Goal: Information Seeking & Learning: Learn about a topic

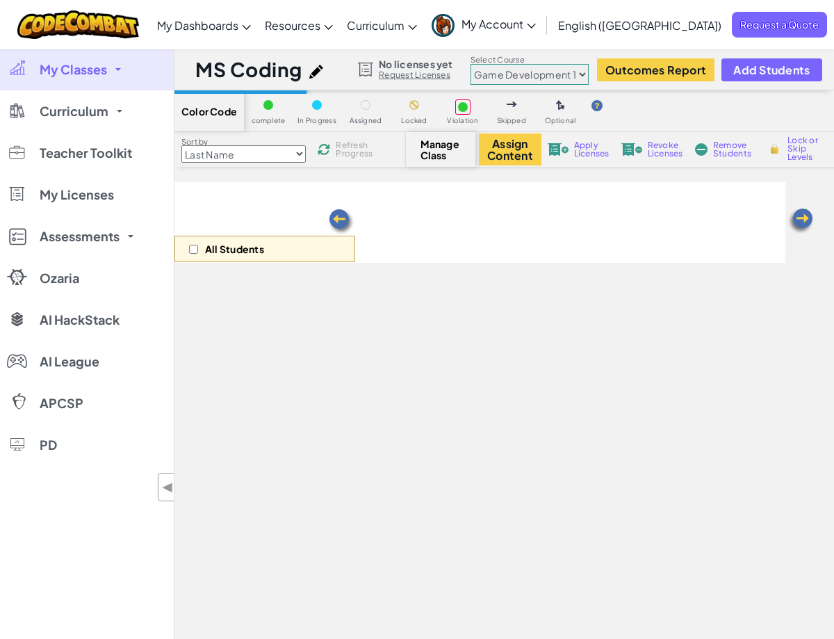
select select "5789587aad86a6efb573701e"
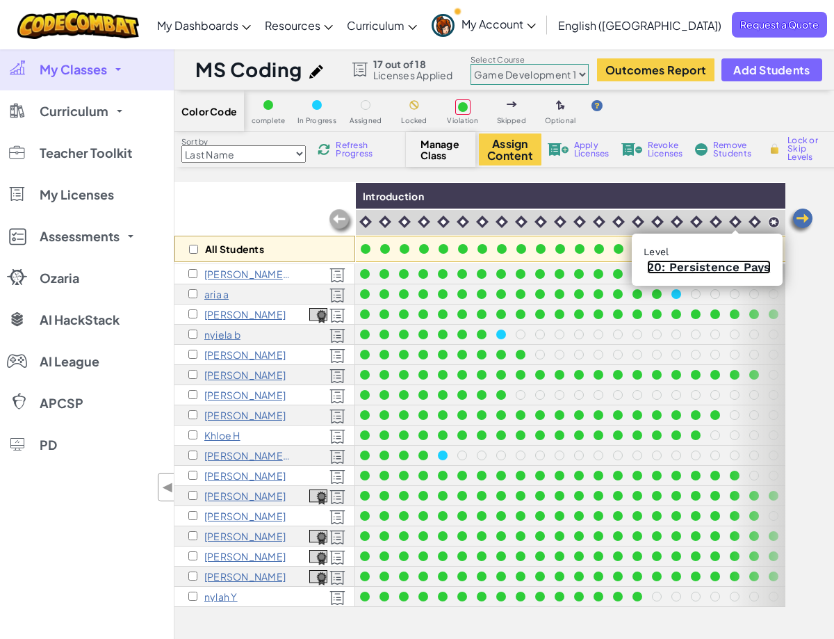
click at [727, 265] on link "20: Persistence Pays" at bounding box center [709, 267] width 124 height 14
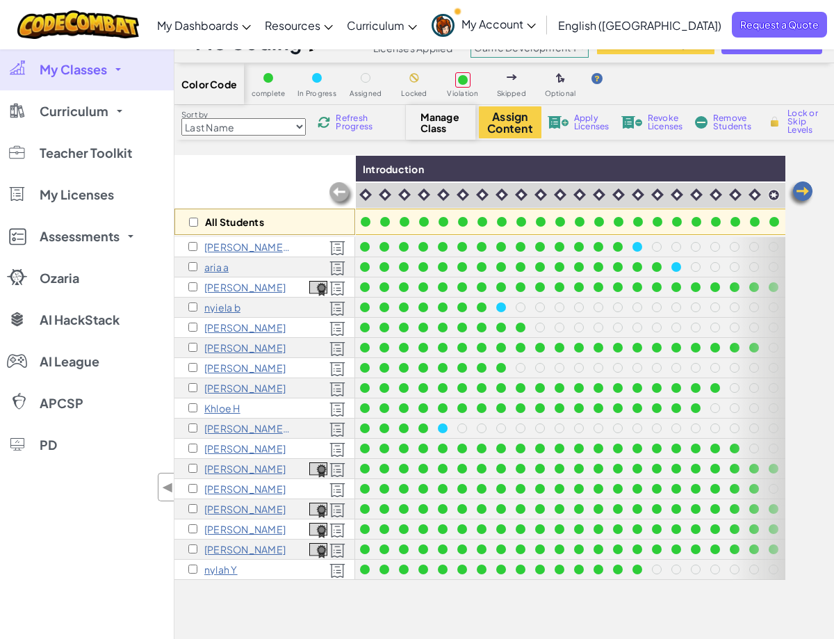
scroll to position [21, 0]
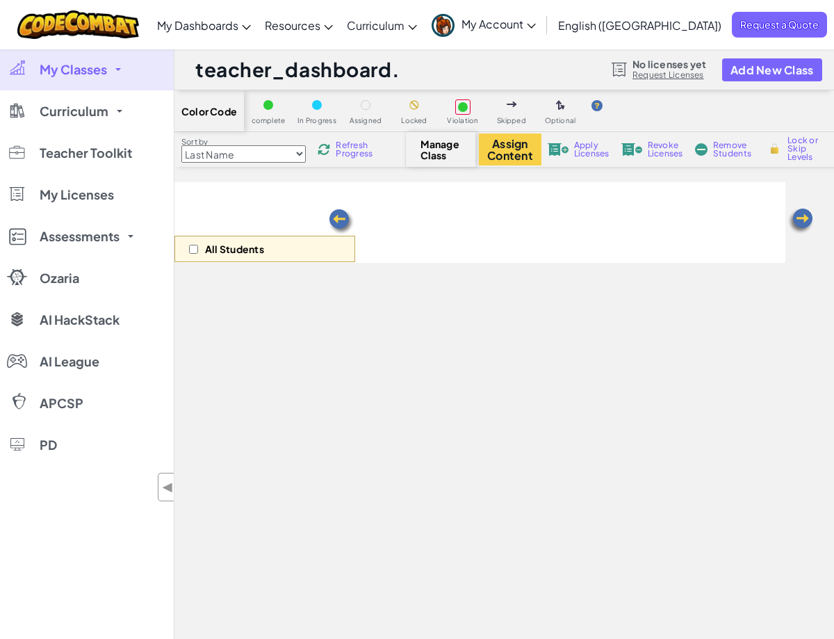
scroll to position [21, 0]
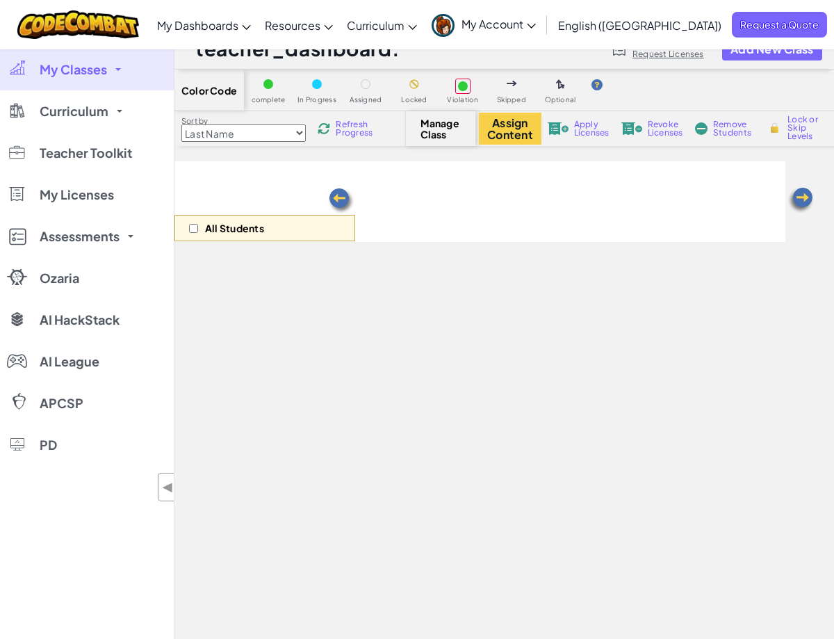
select select "5789587aad86a6efb573701e"
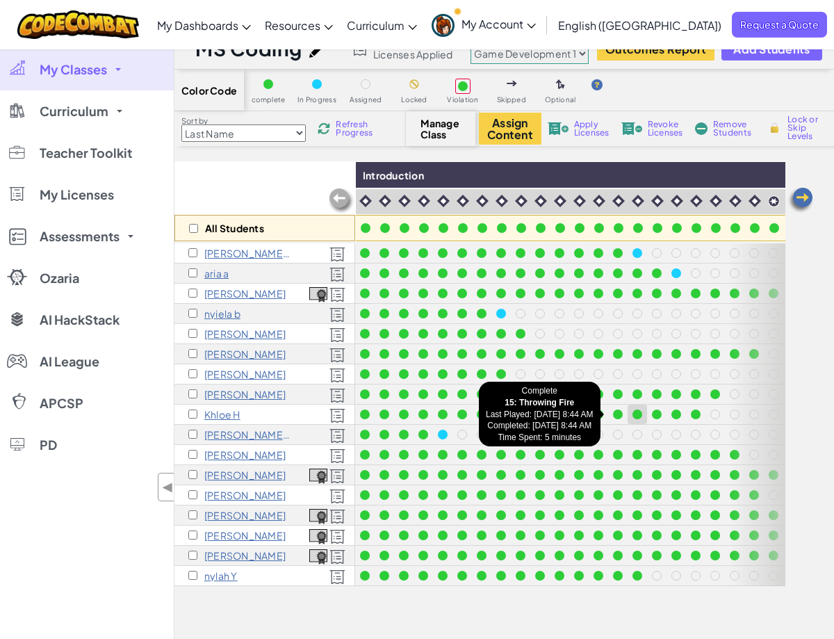
scroll to position [0, 19]
